Goal: Transaction & Acquisition: Purchase product/service

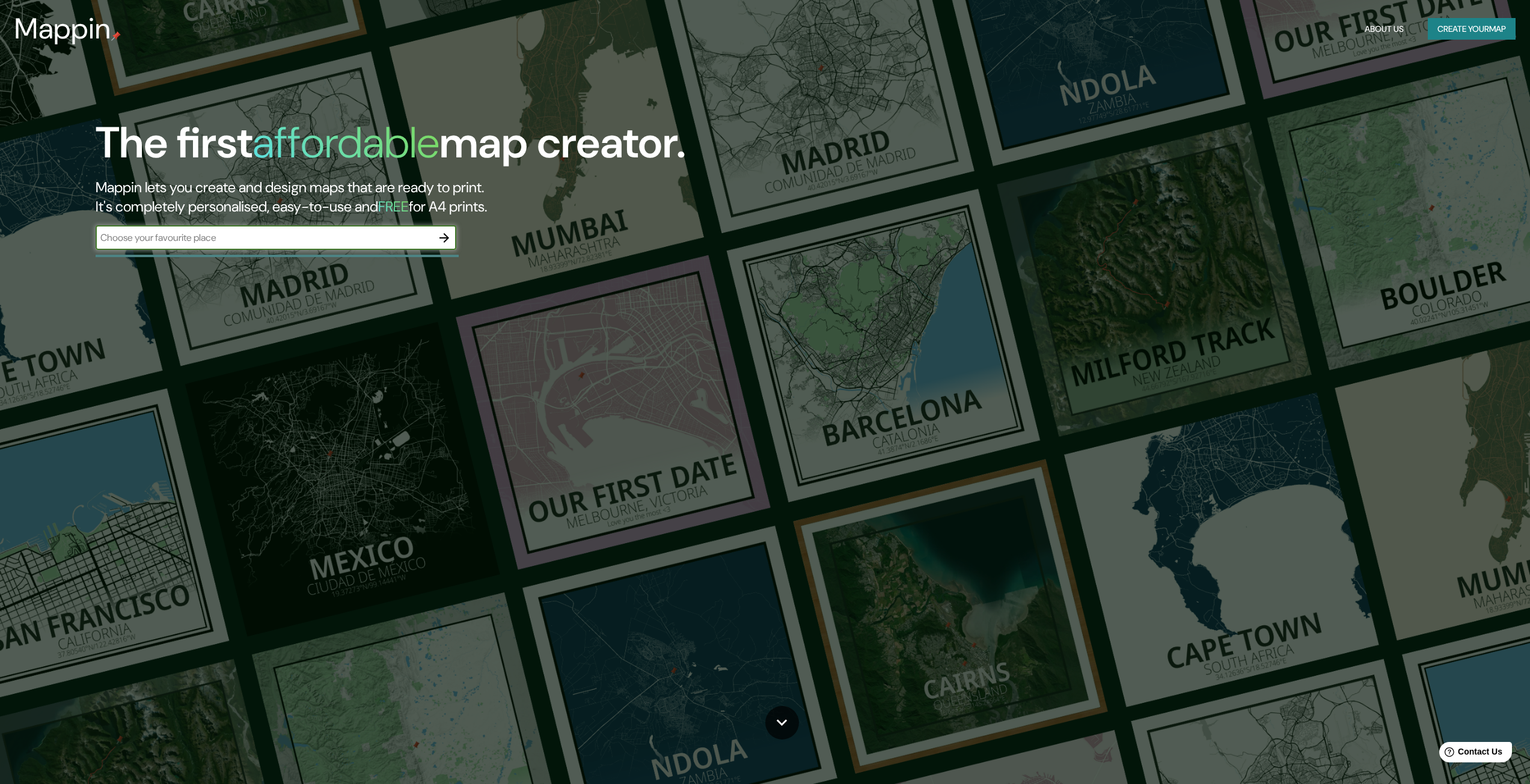
click at [271, 239] on input "text" at bounding box center [264, 237] width 337 height 14
type input "d"
type input "[GEOGRAPHIC_DATA]"
click at [440, 239] on icon "button" at bounding box center [444, 237] width 14 height 14
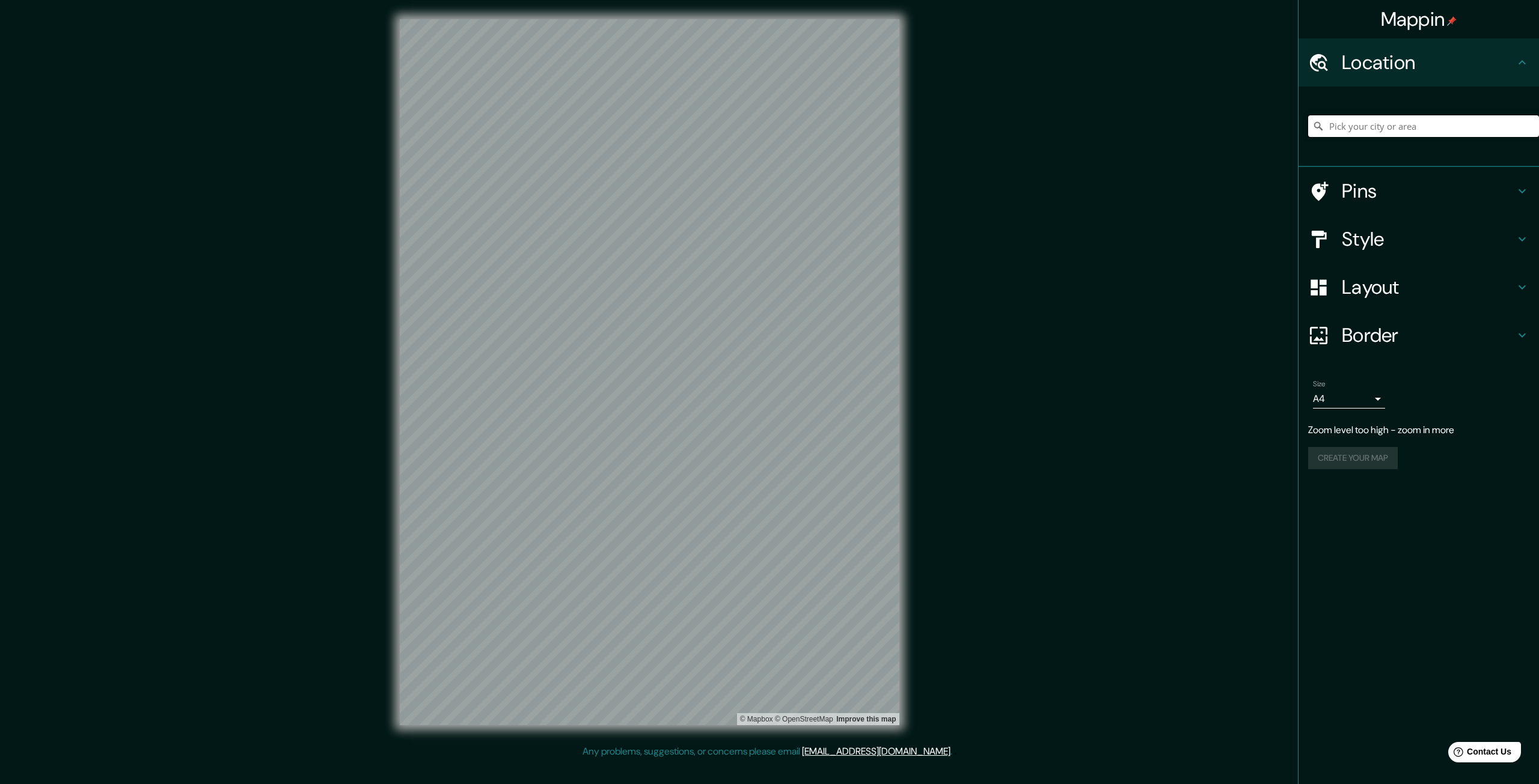
click at [1365, 127] on input "Pick your city or area" at bounding box center [1423, 126] width 231 height 22
click at [365, 407] on div "Mappin Location Pins Style Layout Border Choose a border. Hint : you can make l…" at bounding box center [769, 382] width 1539 height 764
click at [1391, 237] on h4 "Style" at bounding box center [1428, 239] width 173 height 24
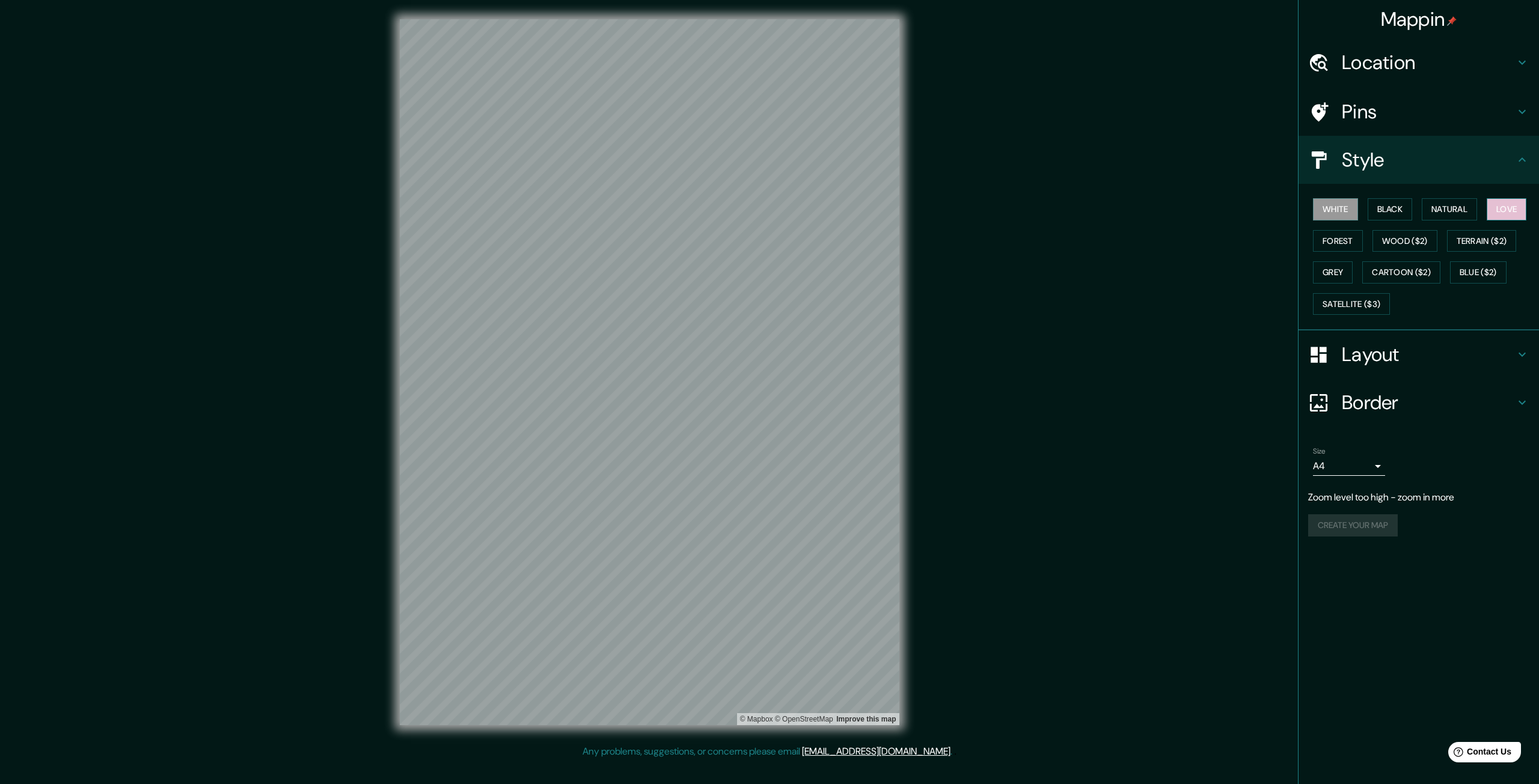
click at [1516, 212] on button "Love" at bounding box center [1506, 209] width 40 height 23
click at [1335, 240] on button "Forest" at bounding box center [1338, 242] width 50 height 23
click at [1446, 208] on button "Natural" at bounding box center [1449, 209] width 55 height 23
click at [1507, 207] on button "Love" at bounding box center [1506, 209] width 40 height 23
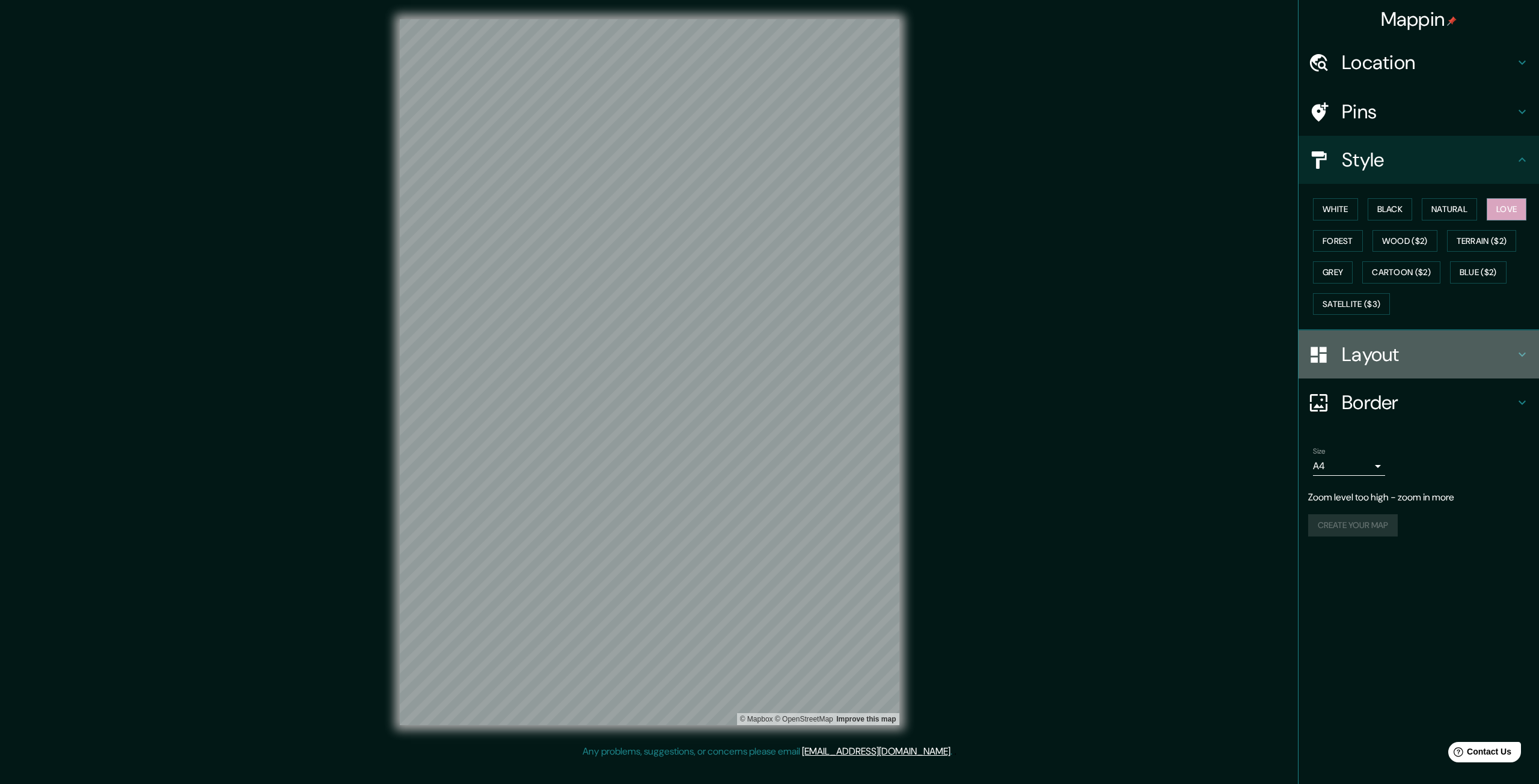
click at [1516, 349] on icon at bounding box center [1522, 354] width 14 height 14
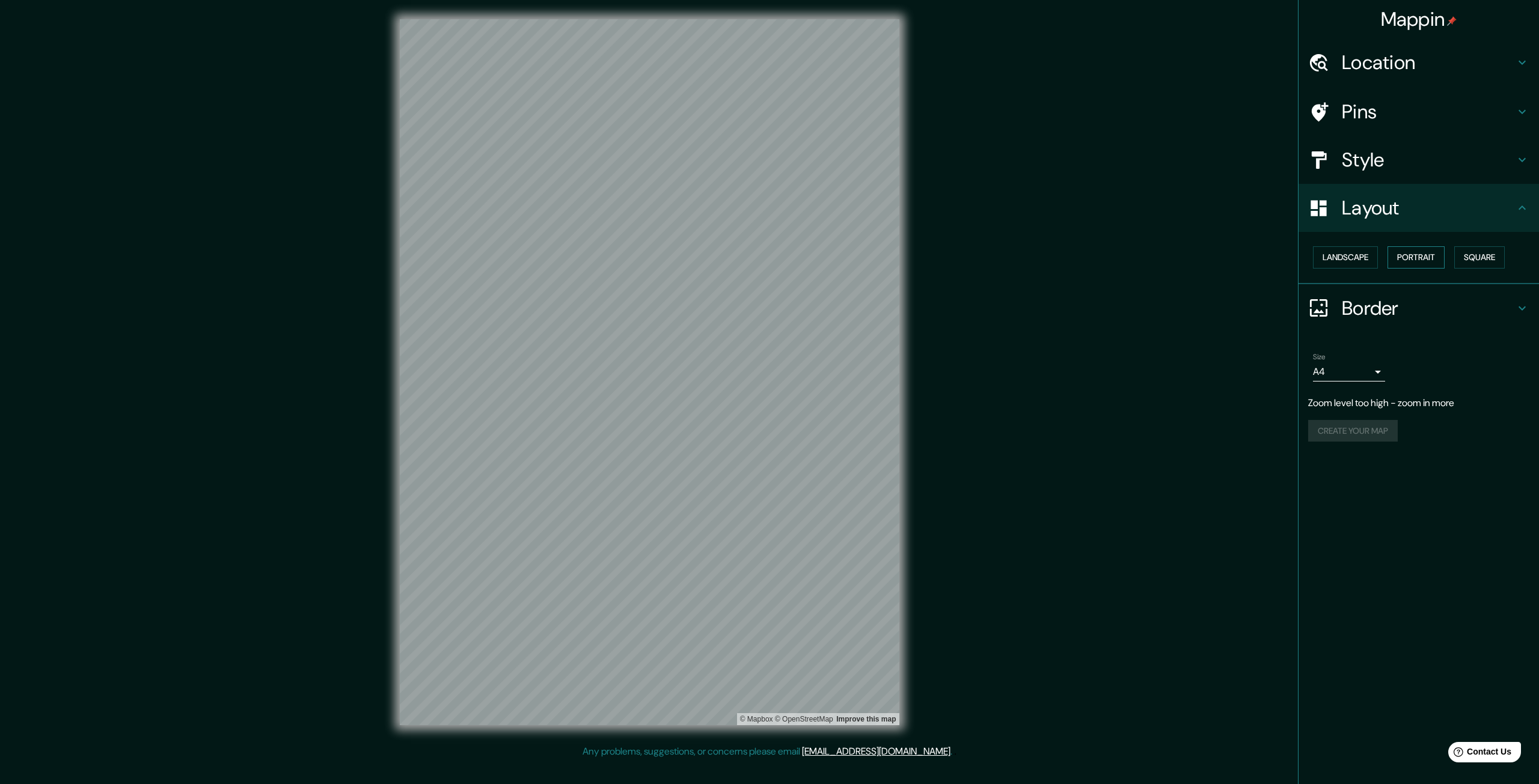
click at [1432, 261] on button "Portrait" at bounding box center [1416, 258] width 57 height 23
click at [1426, 260] on button "Portrait" at bounding box center [1416, 258] width 57 height 23
click at [1373, 257] on button "Landscape" at bounding box center [1345, 258] width 65 height 23
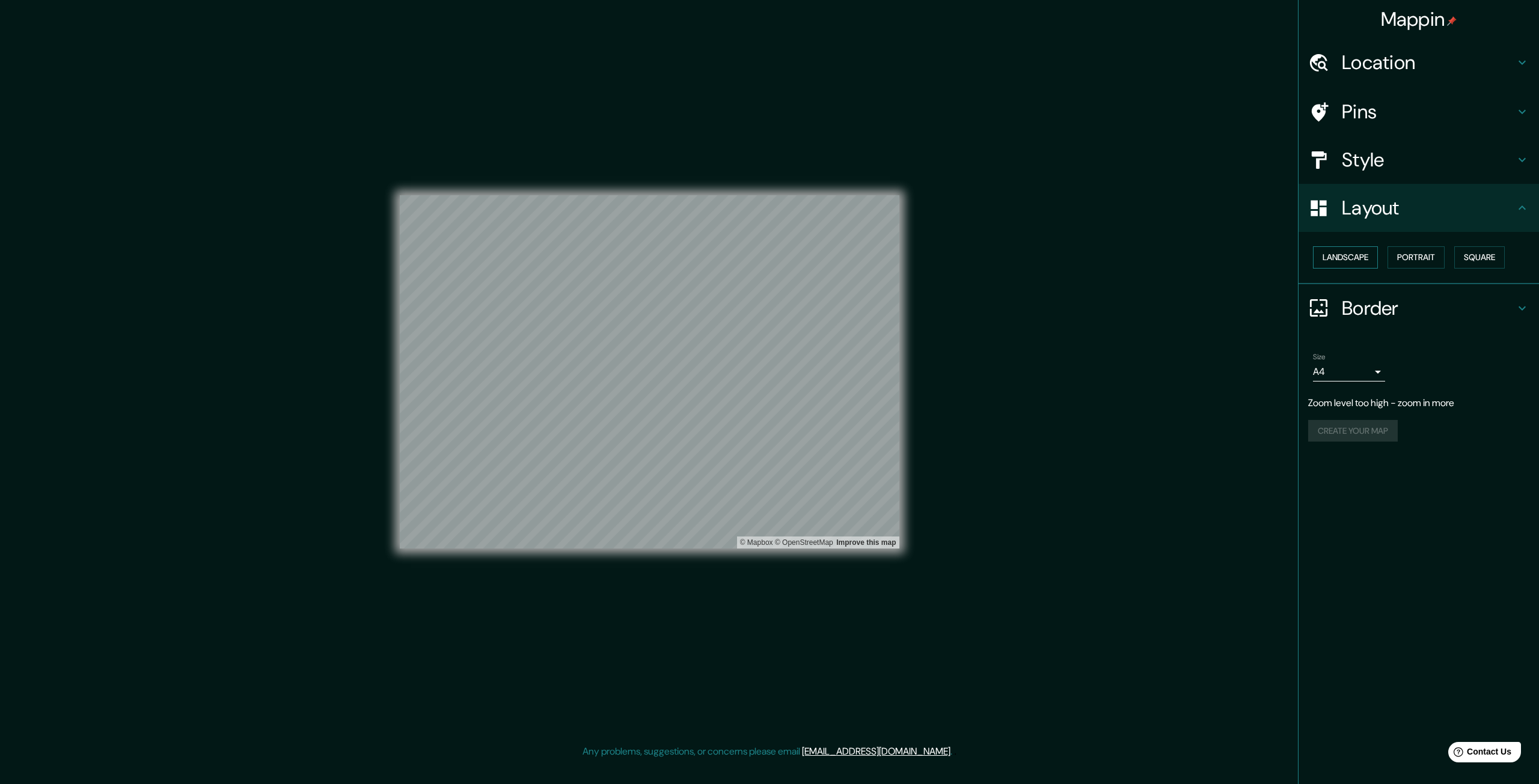
click at [1371, 261] on button "Landscape" at bounding box center [1345, 258] width 65 height 23
click at [1476, 260] on button "Square" at bounding box center [1479, 258] width 50 height 23
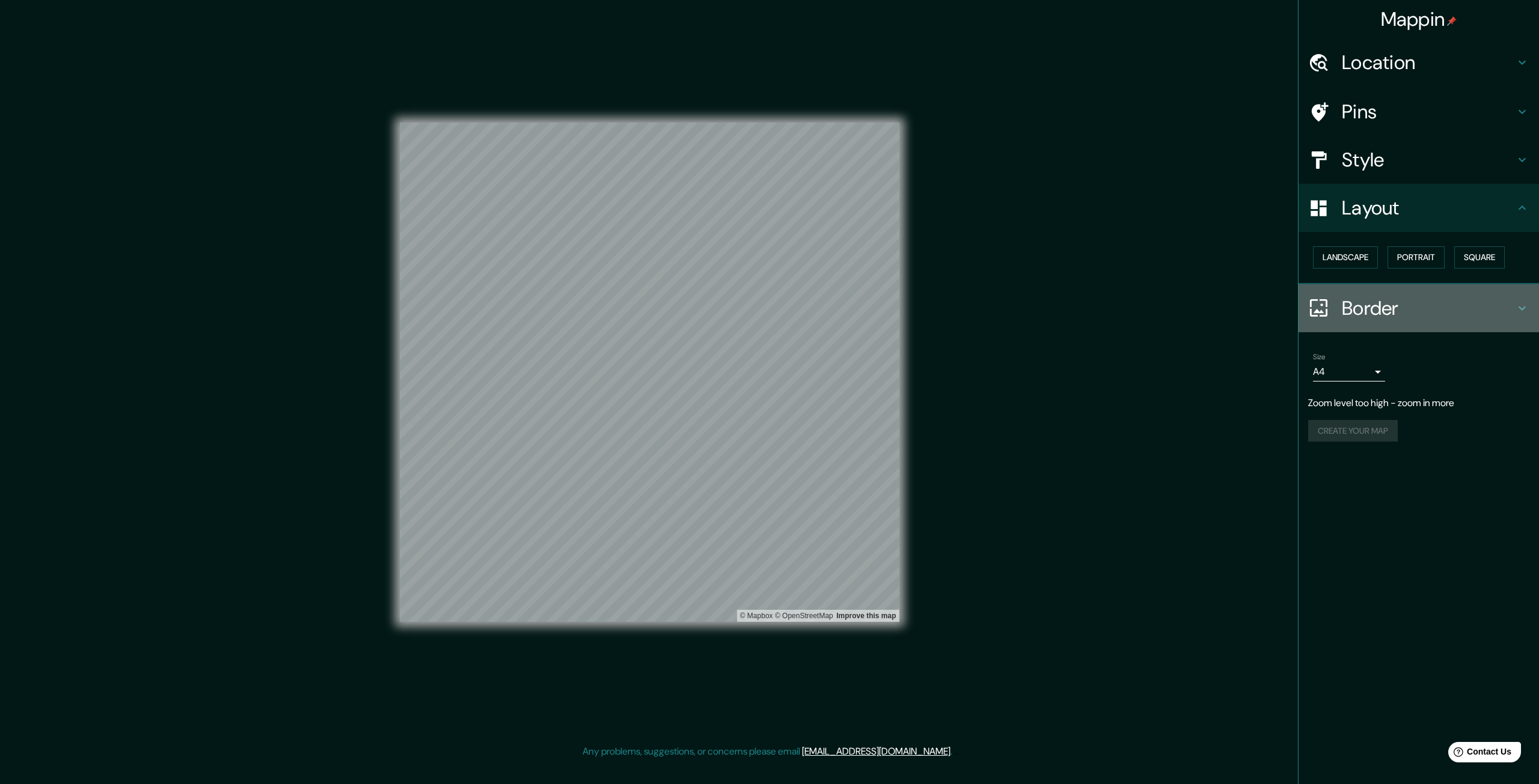
click at [1361, 304] on h4 "Border" at bounding box center [1428, 308] width 173 height 24
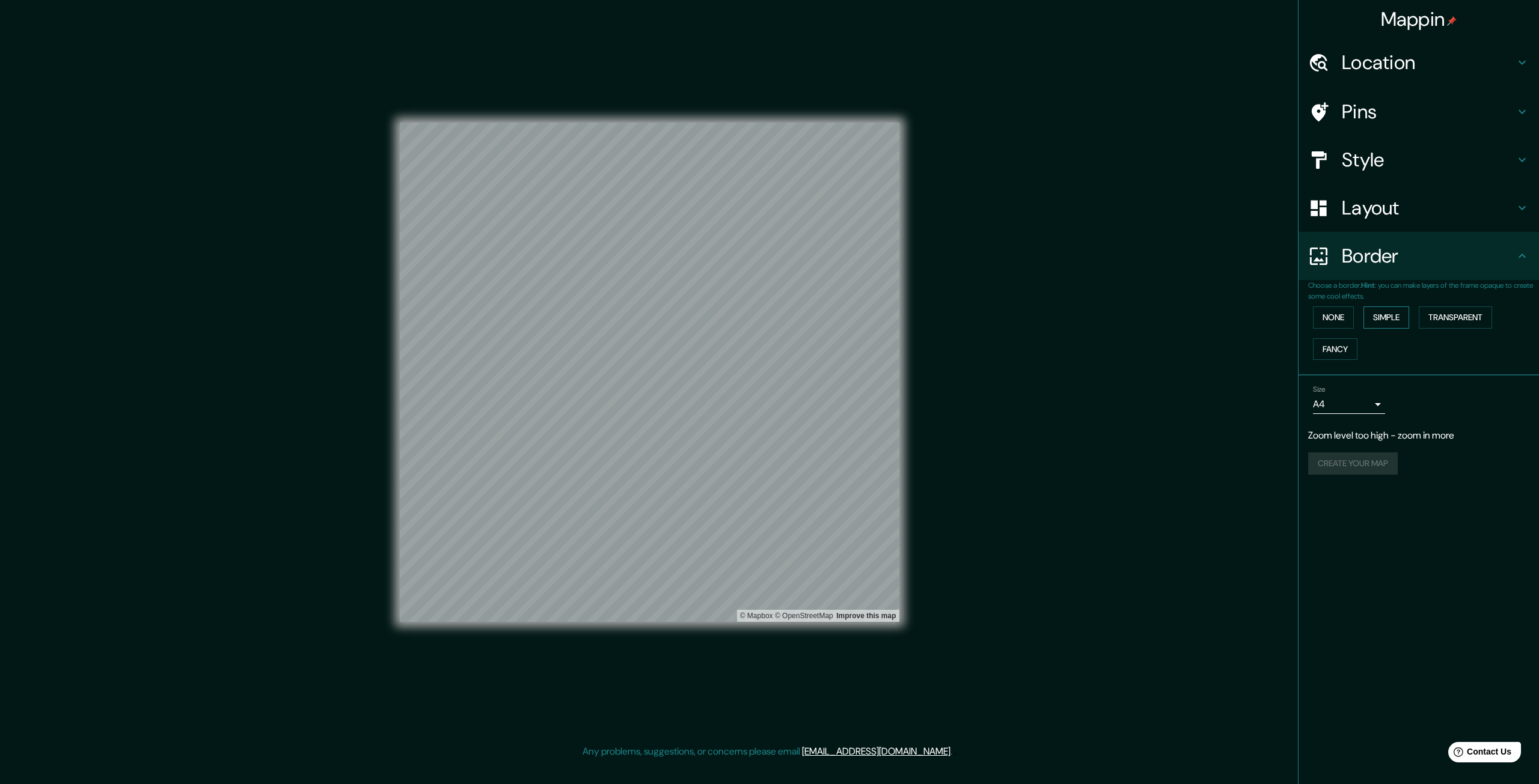
click at [1376, 317] on button "Simple" at bounding box center [1386, 318] width 46 height 23
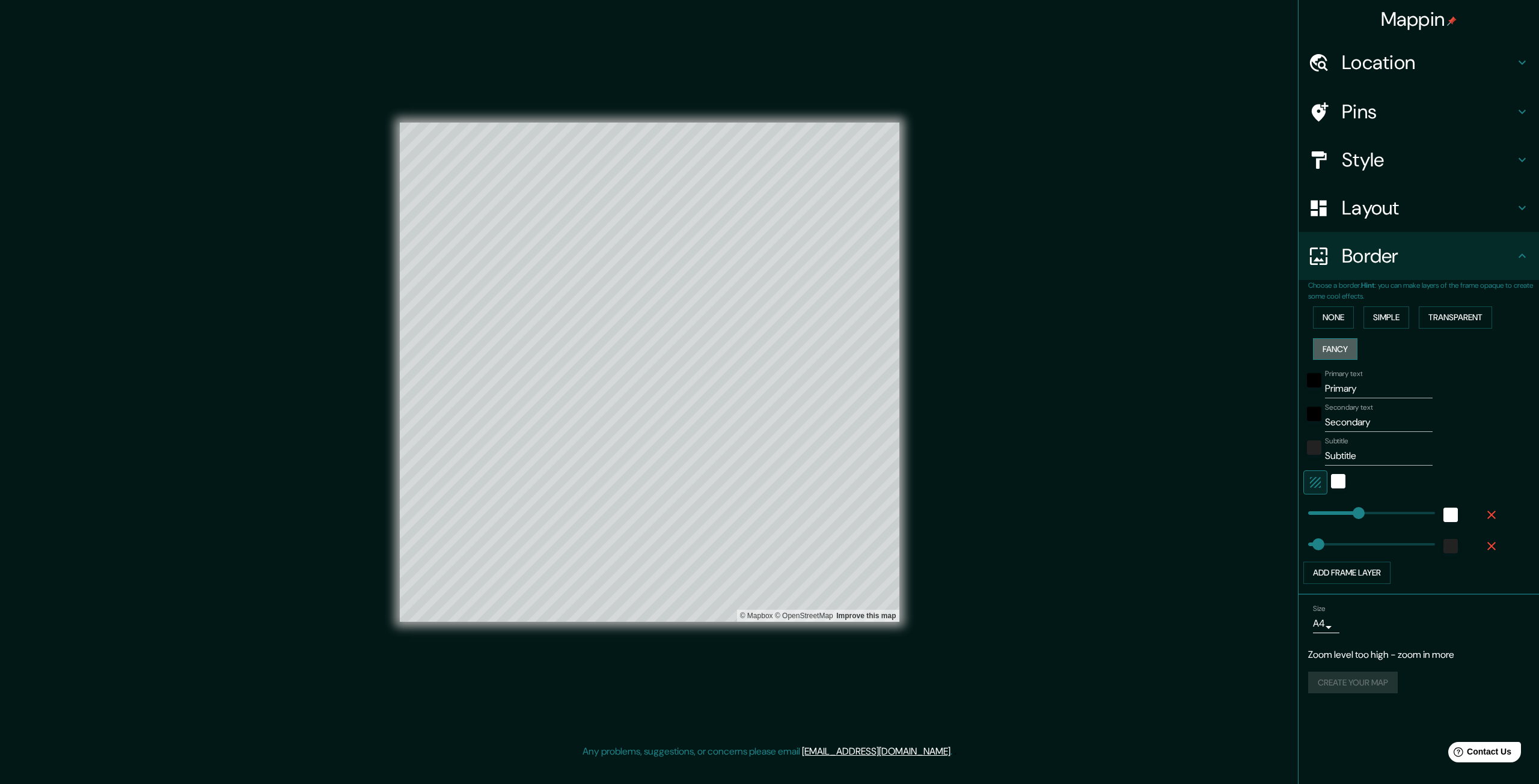
click at [1325, 352] on button "Fancy" at bounding box center [1335, 349] width 44 height 23
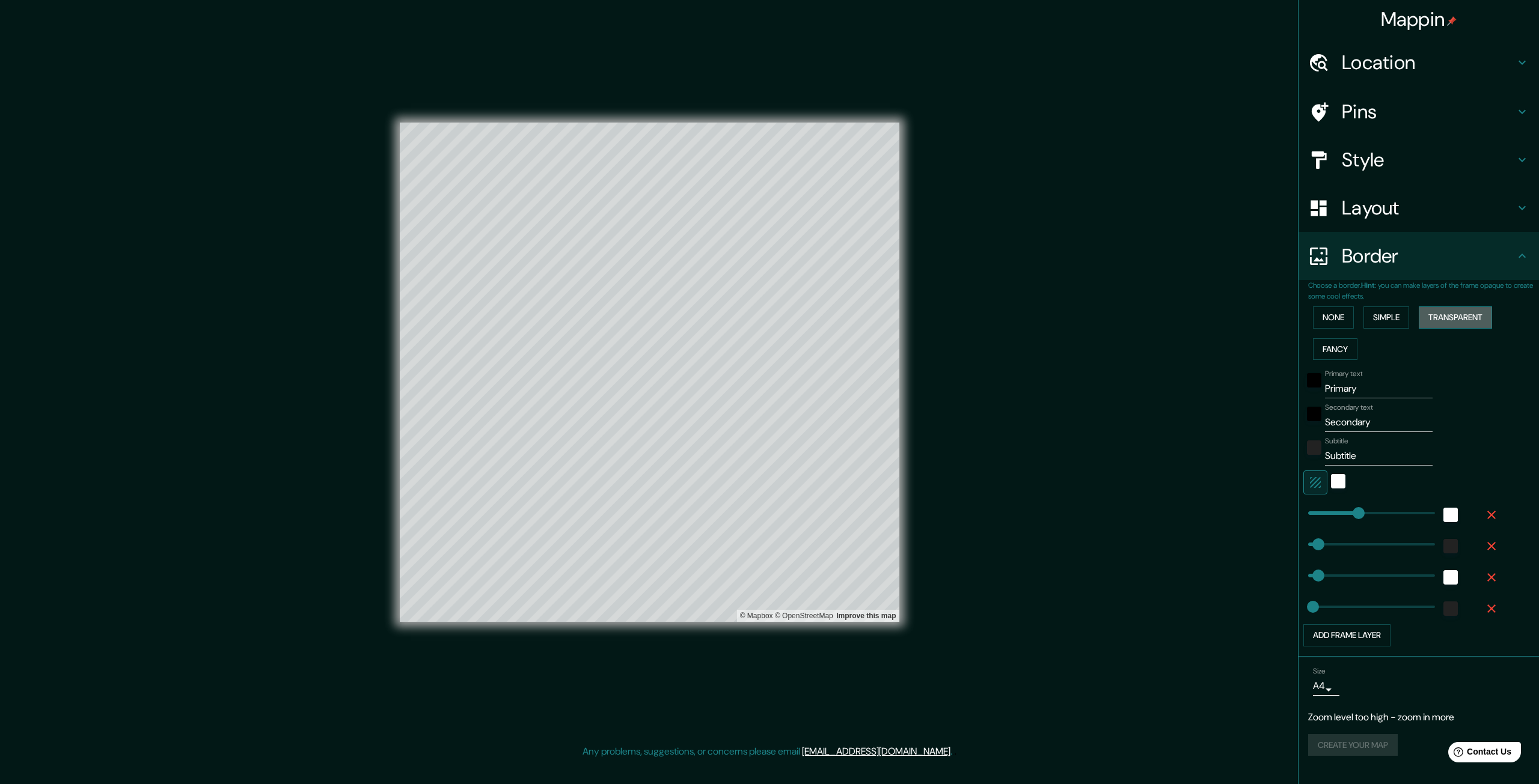
click at [1468, 325] on button "Transparent" at bounding box center [1455, 318] width 73 height 23
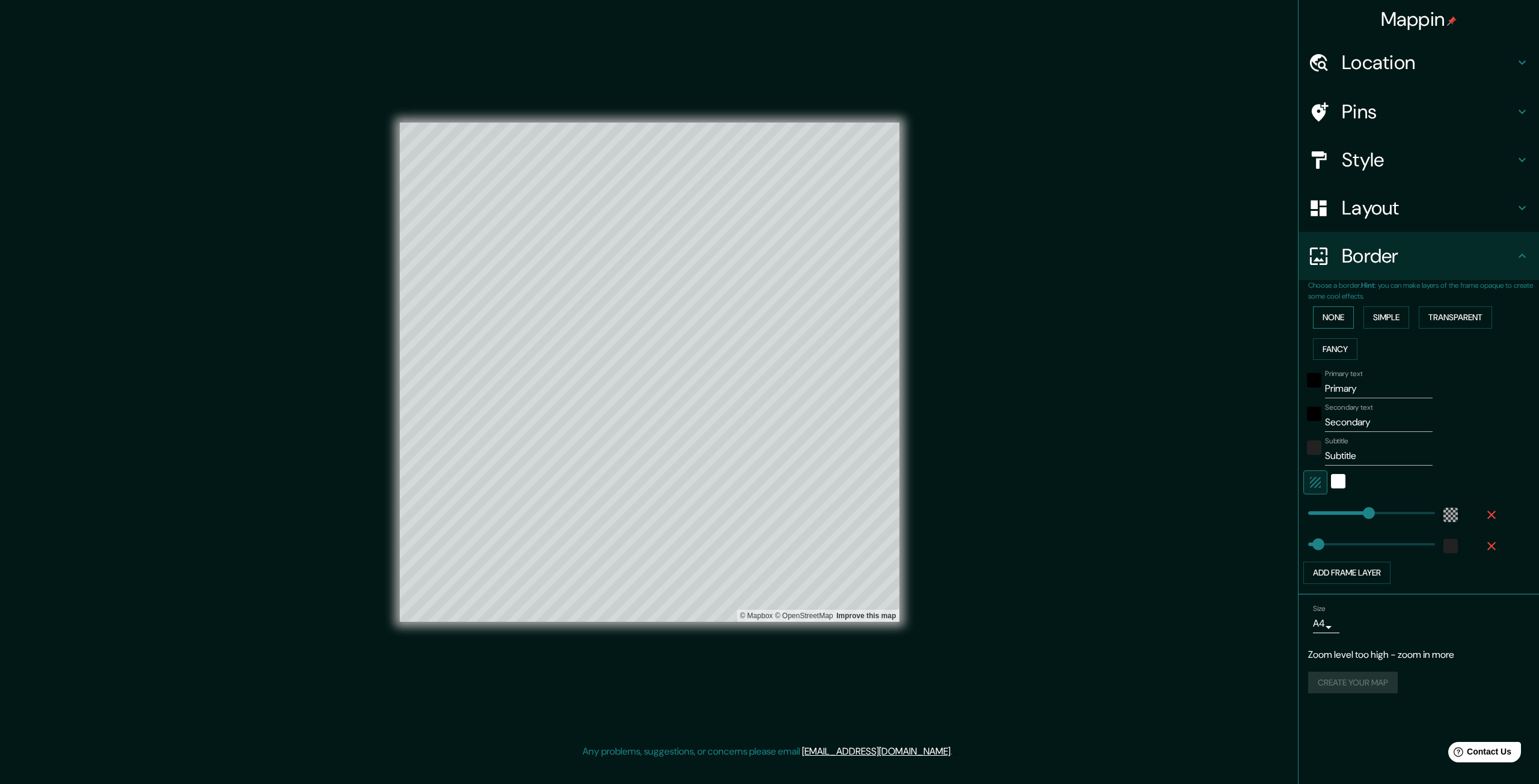
click at [1334, 322] on button "None" at bounding box center [1333, 318] width 41 height 23
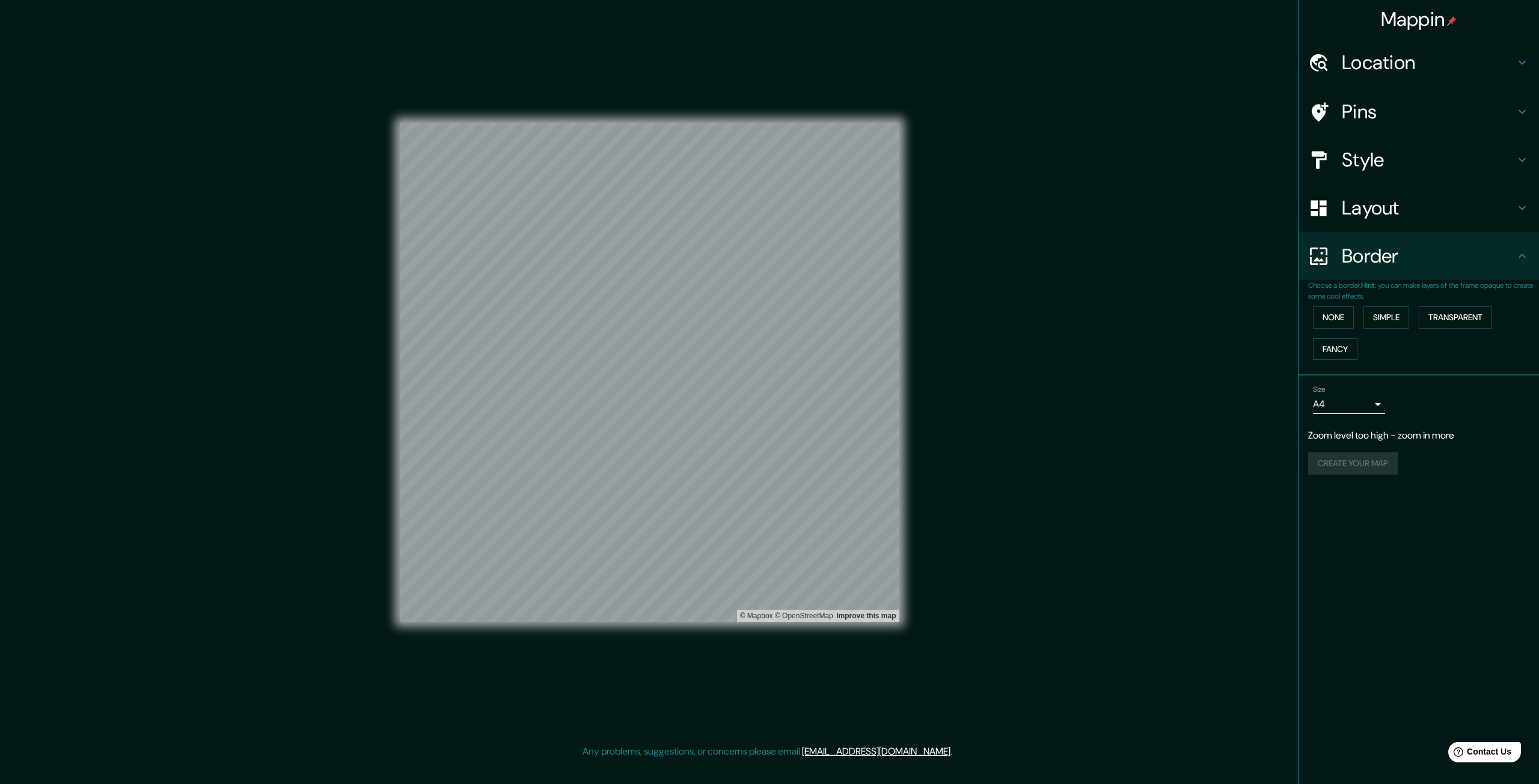
click at [1400, 98] on div "Pins" at bounding box center [1418, 111] width 240 height 48
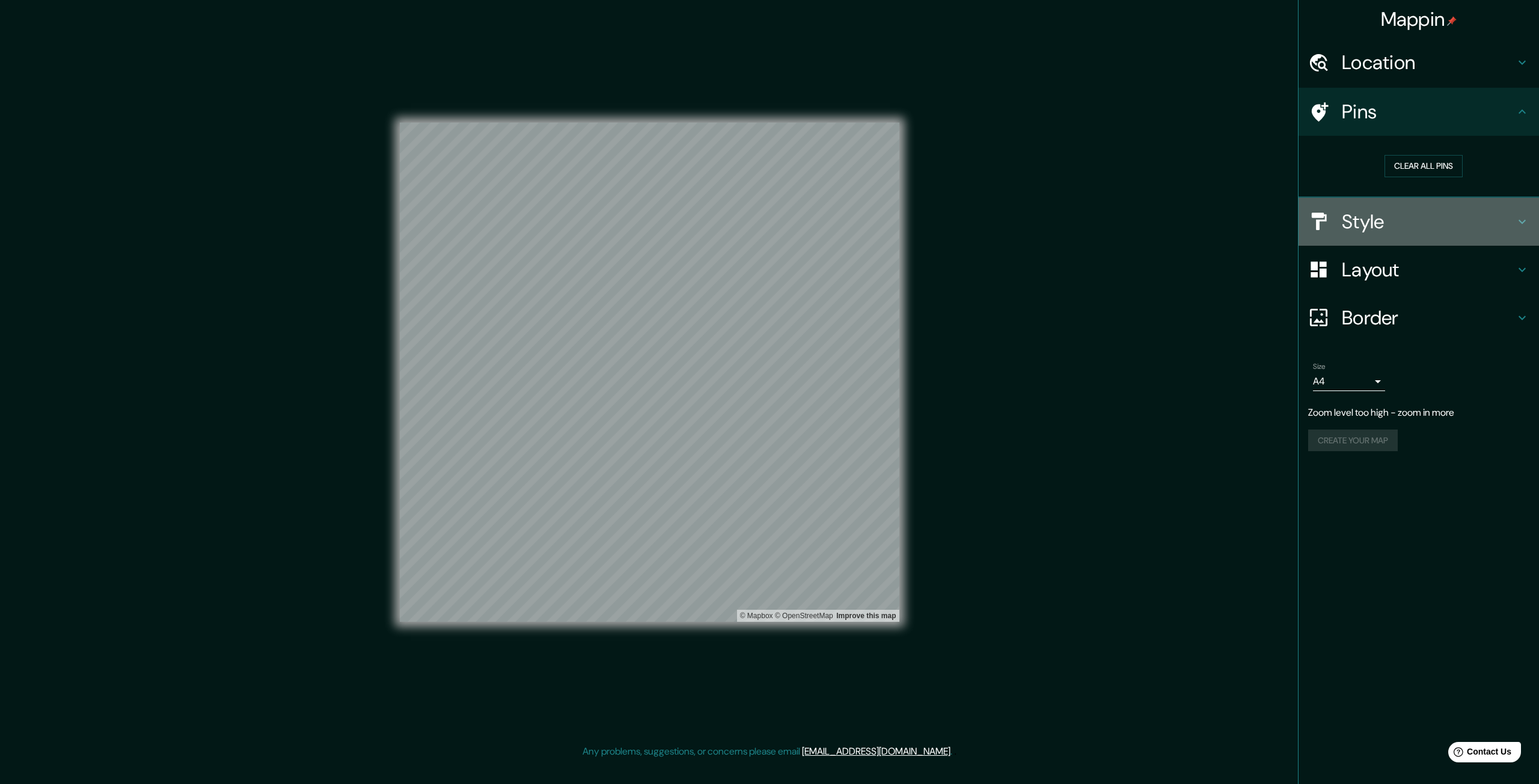
click at [1351, 212] on h4 "Style" at bounding box center [1428, 221] width 173 height 24
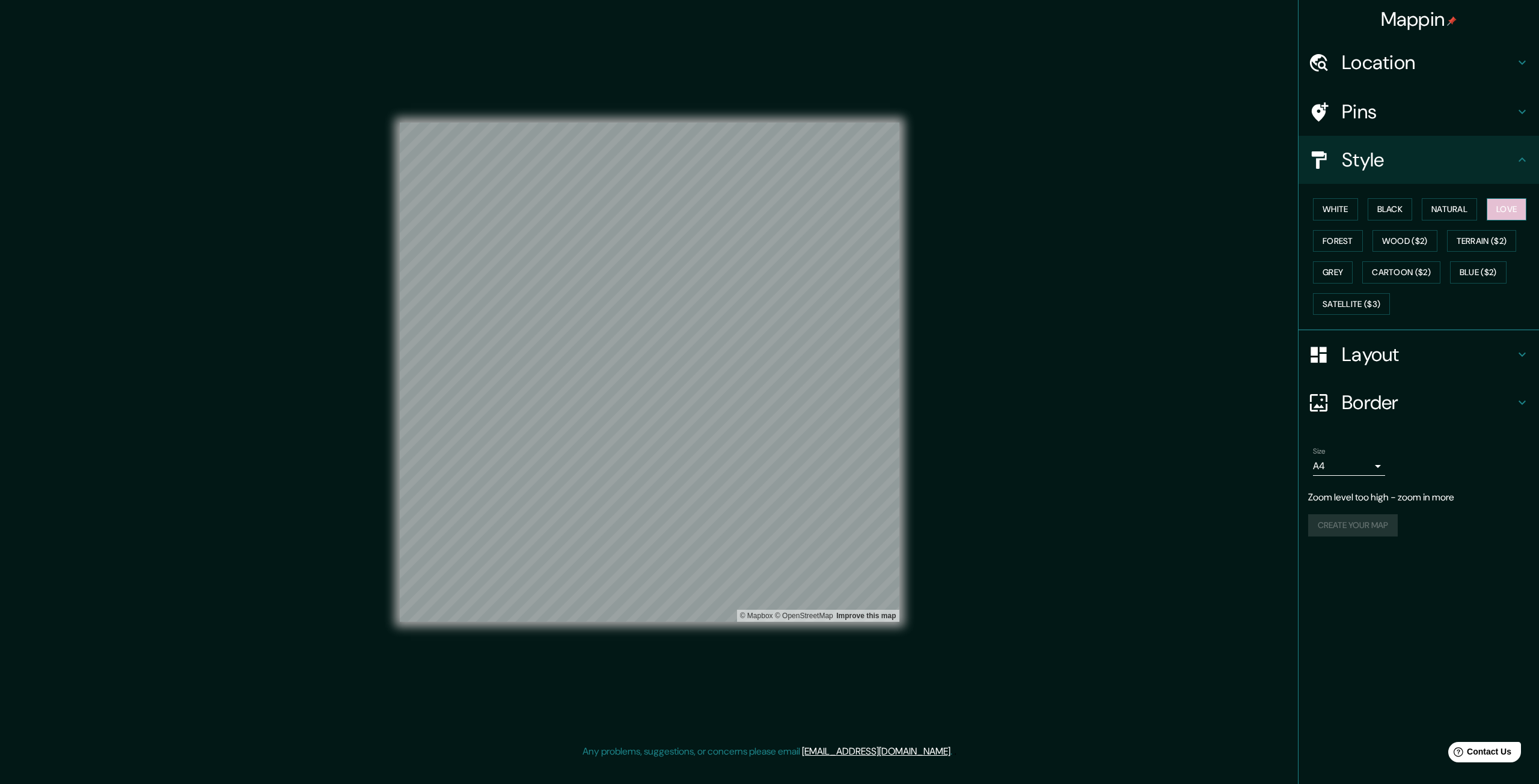
click at [1502, 212] on button "Love" at bounding box center [1506, 209] width 40 height 23
click at [1344, 206] on button "White" at bounding box center [1336, 209] width 45 height 23
